Goal: Find specific page/section: Find specific page/section

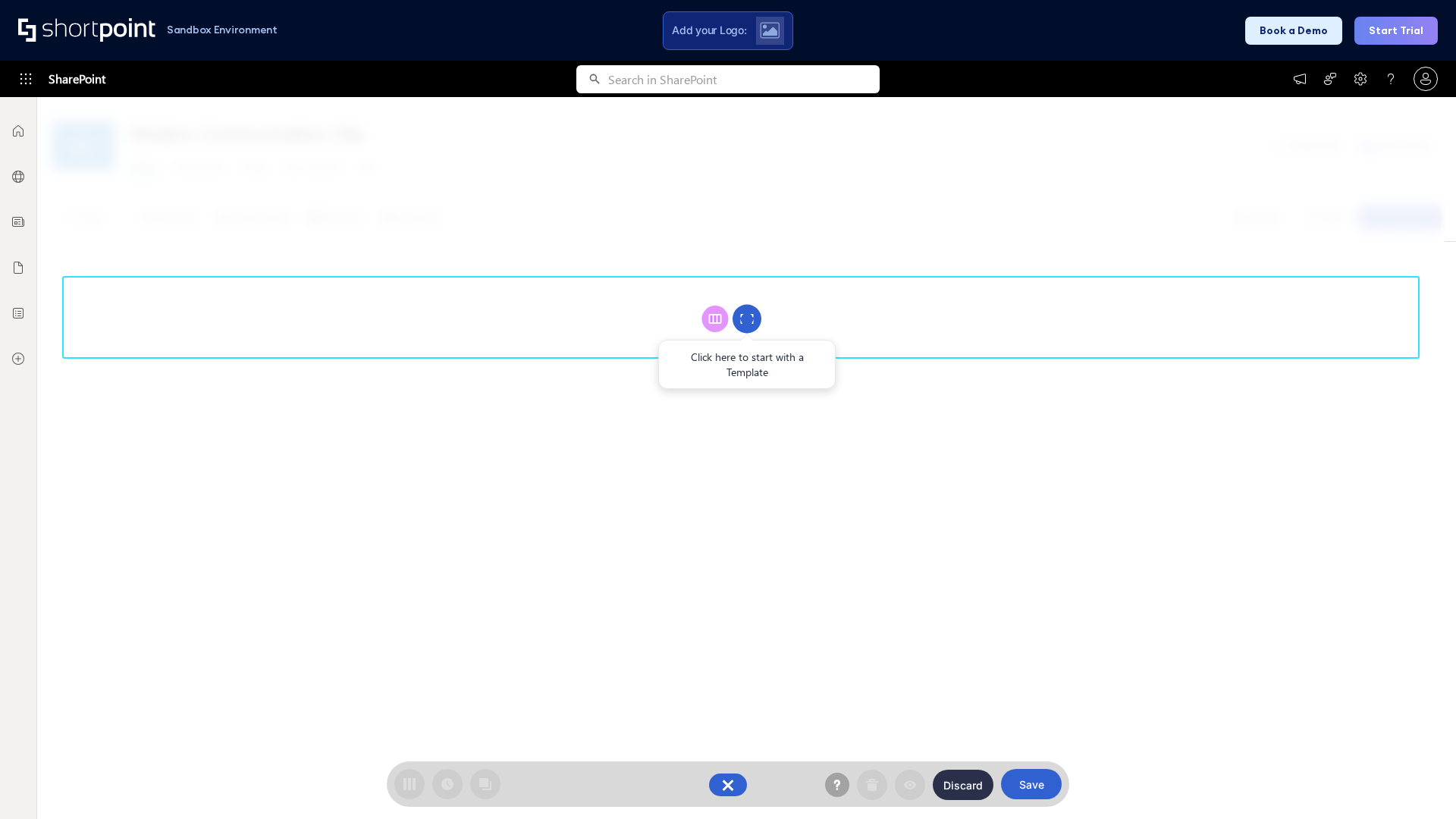
click at [747, 318] on circle at bounding box center [746, 318] width 29 height 29
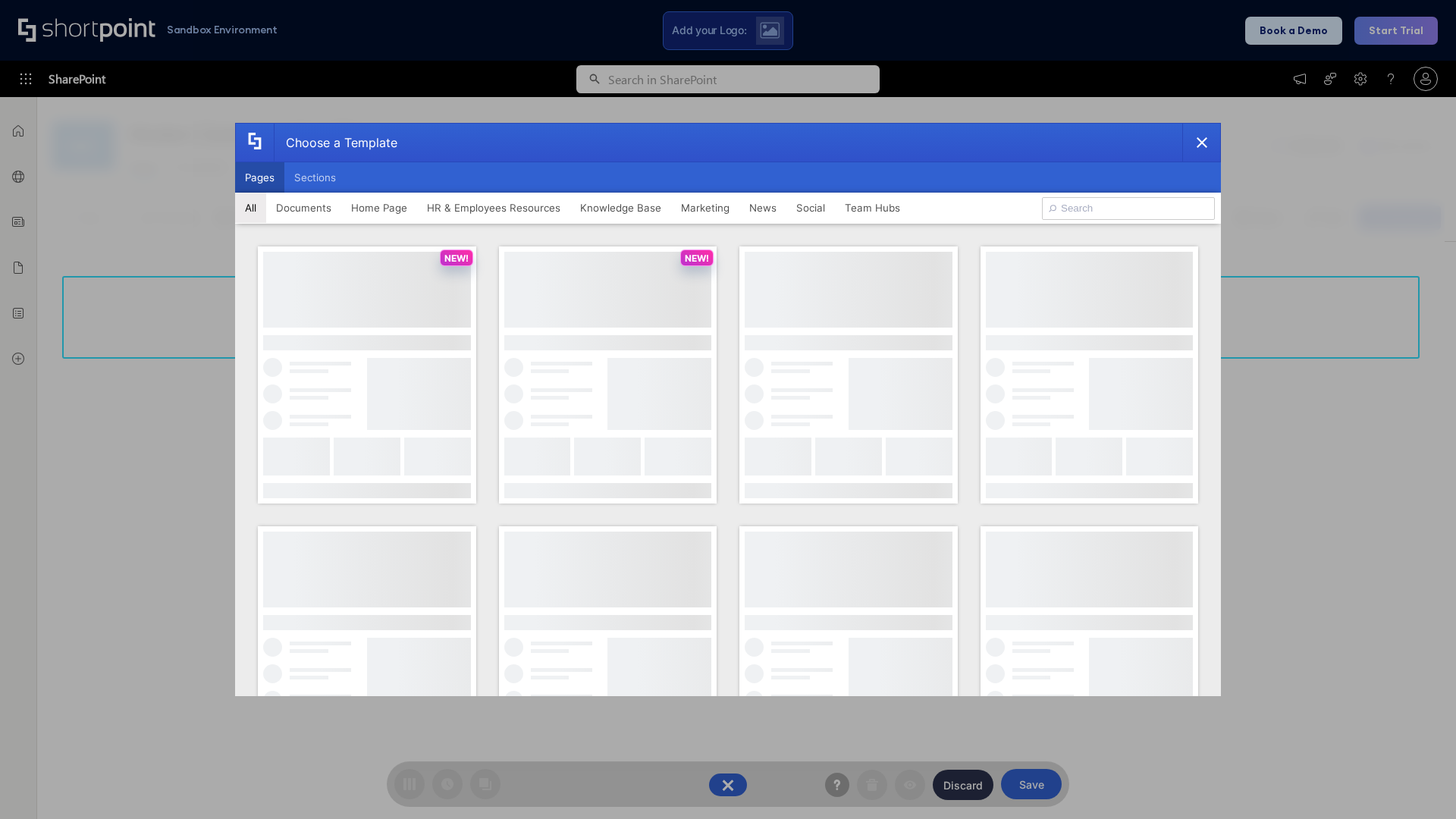
click at [260, 177] on button "Pages" at bounding box center [260, 177] width 50 height 30
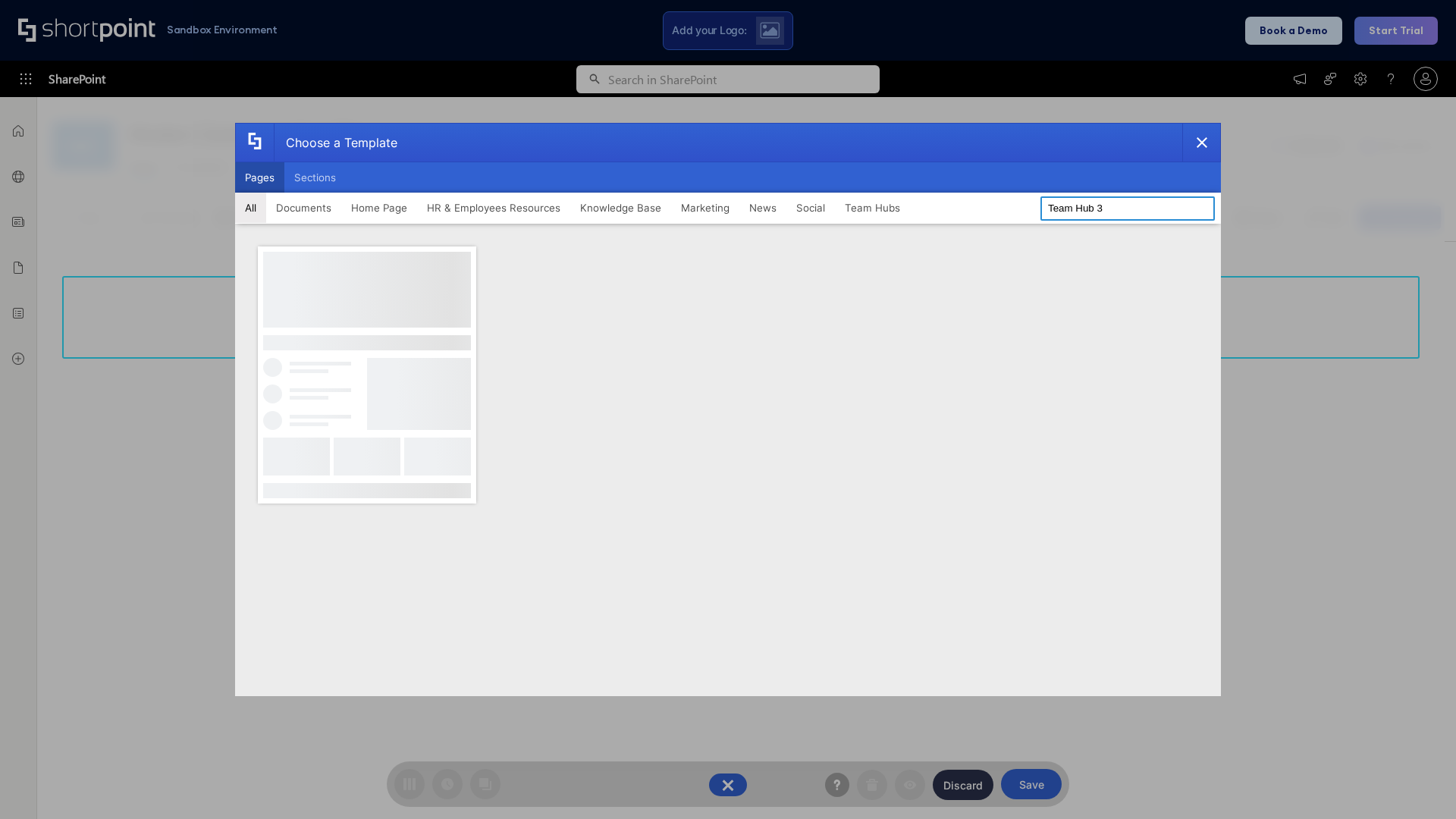
type input "Team Hub 3"
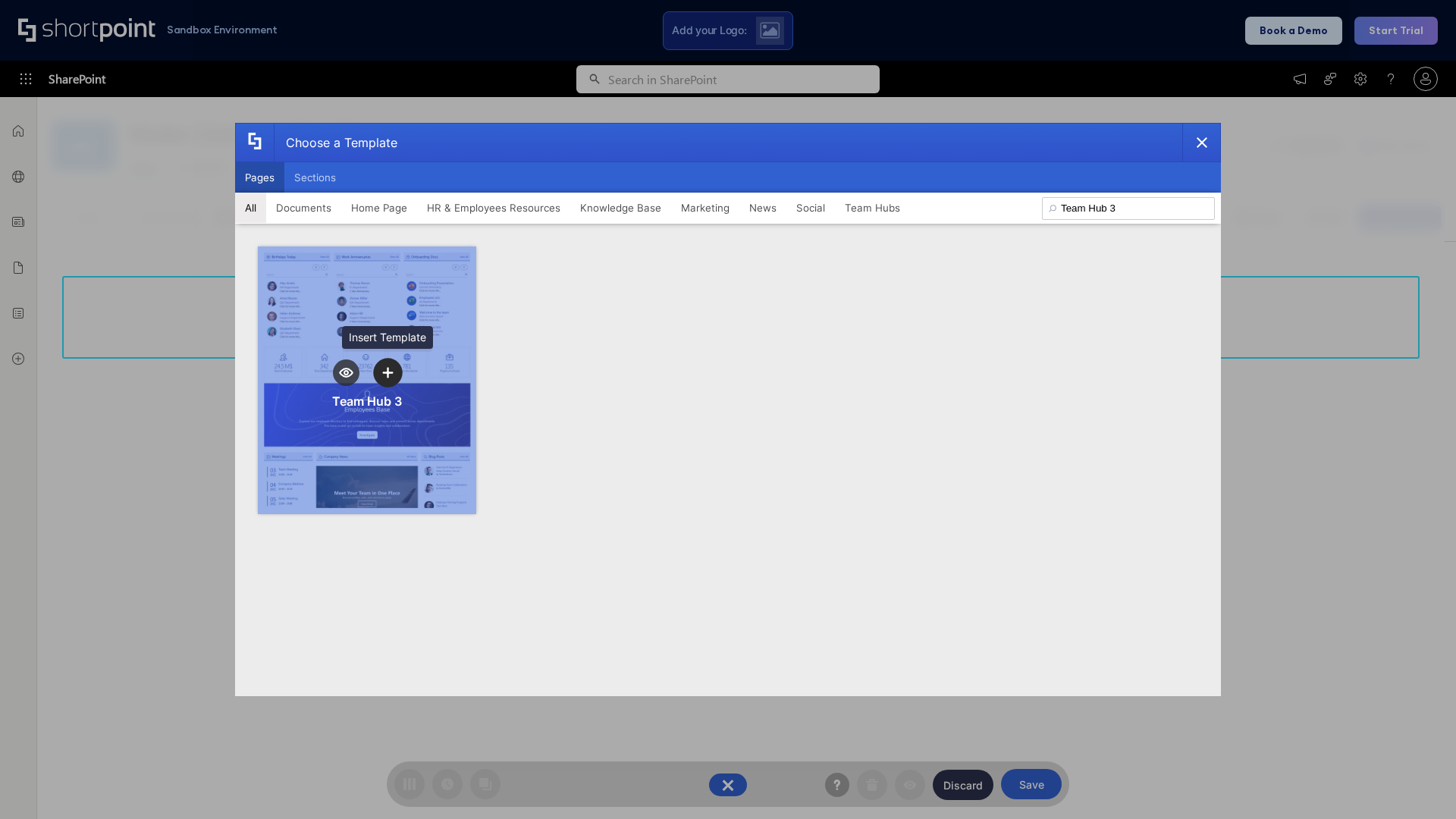
click at [387, 373] on icon "template selector" at bounding box center [387, 373] width 11 height 11
